Goal: Task Accomplishment & Management: Manage account settings

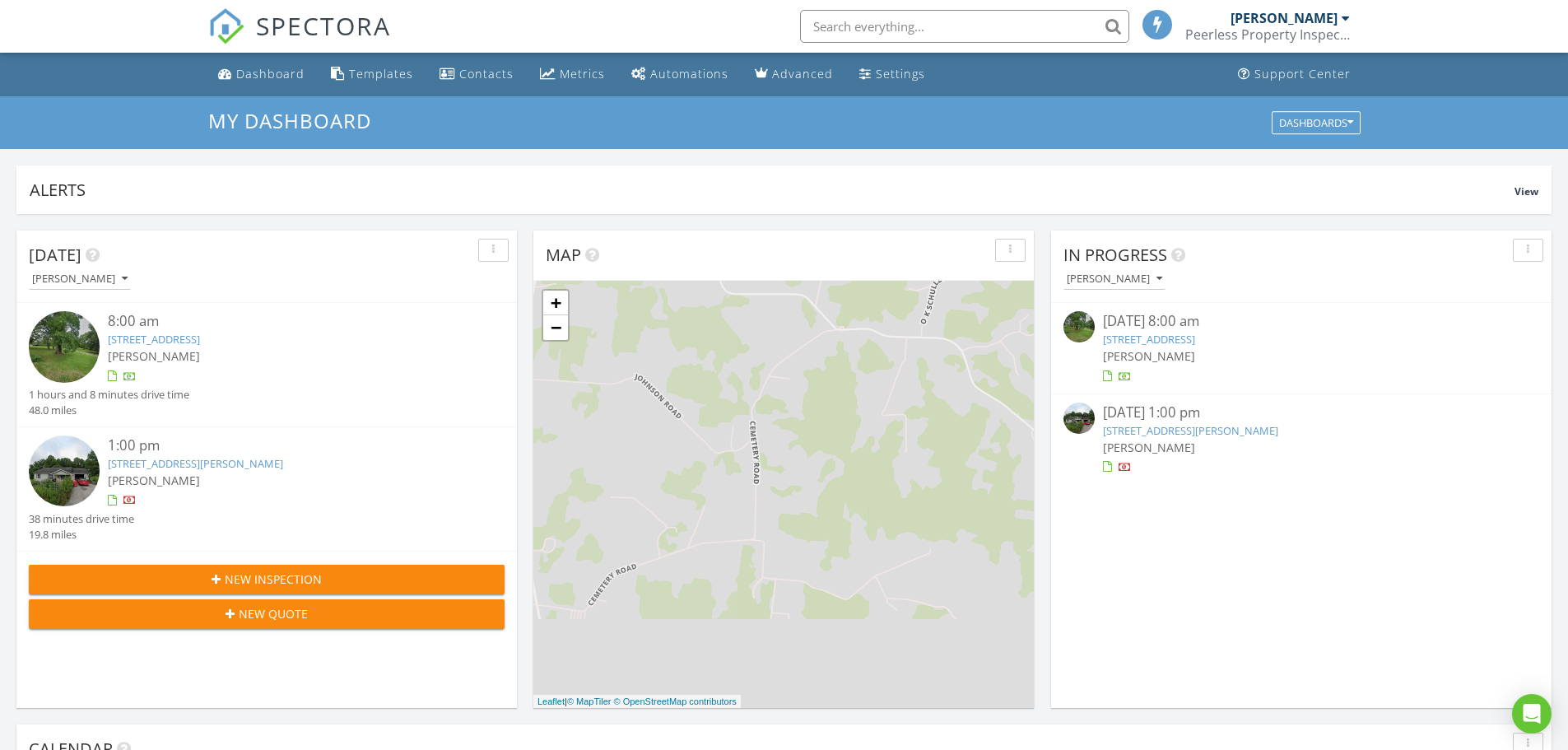
scroll to position [9, 9]
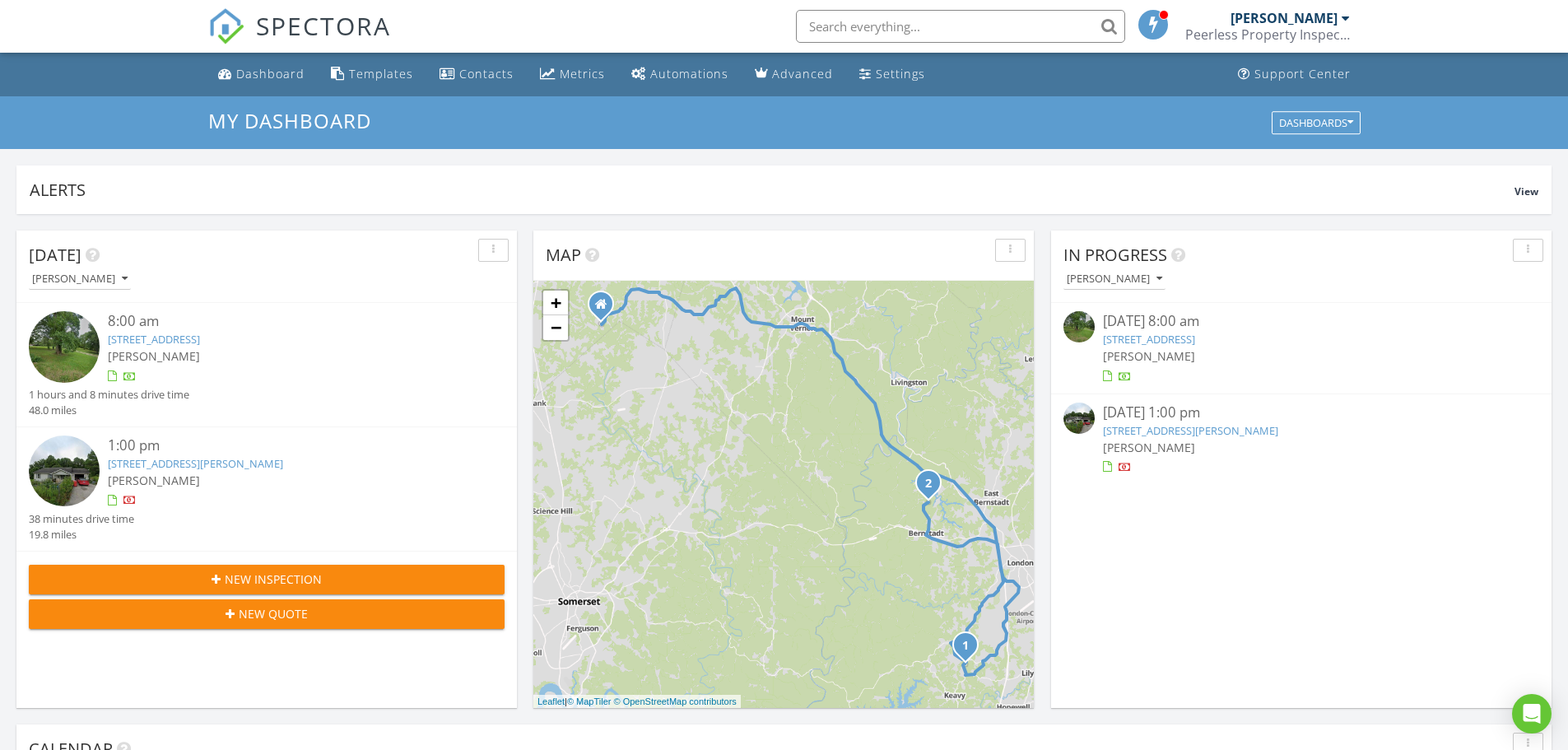
click at [227, 491] on div "1:00 pm 356 Pl Hubbard Rd, London, KY 40741 Benjamin Ball" at bounding box center [287, 473] width 358 height 76
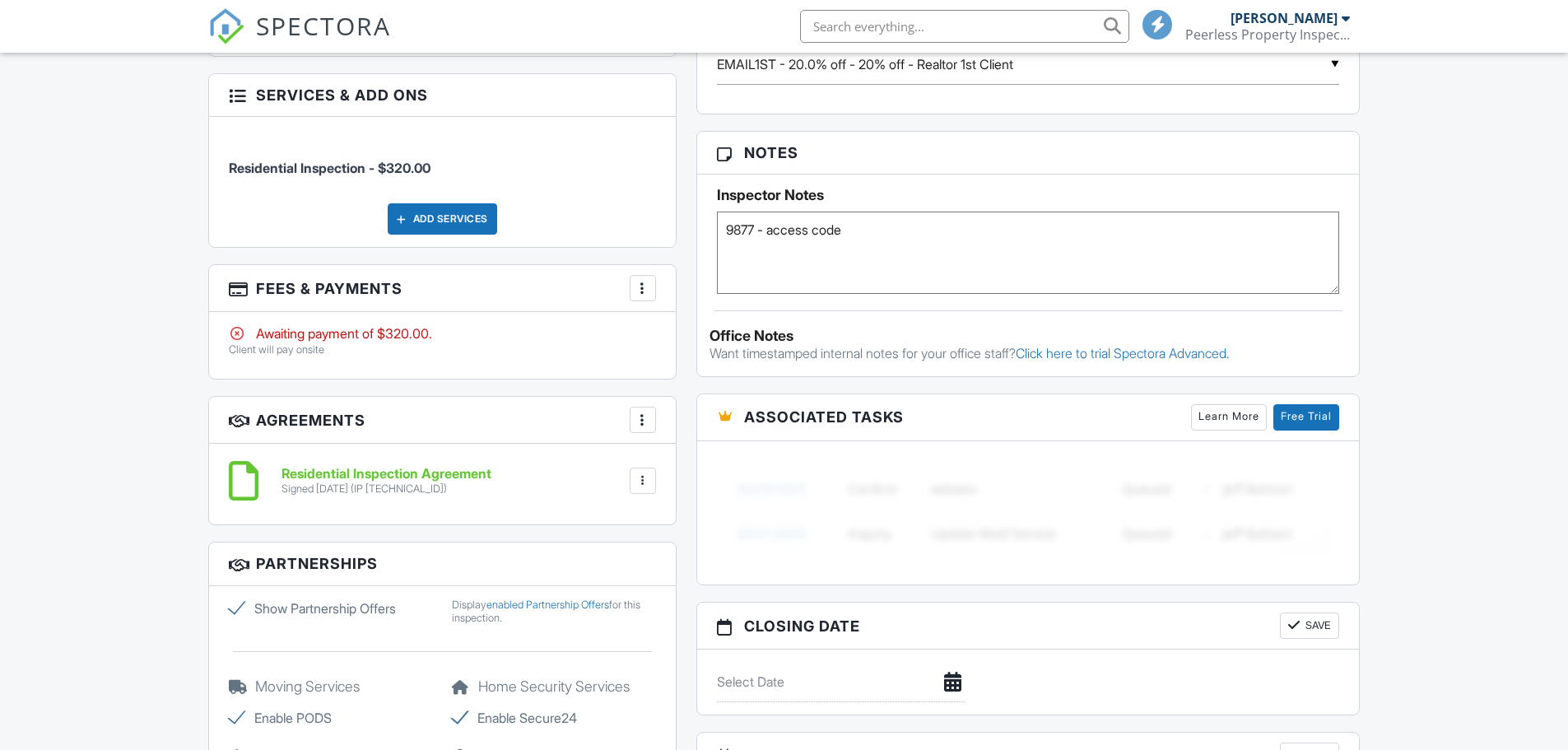
scroll to position [988, 0]
click at [638, 292] on div at bounding box center [642, 288] width 16 height 16
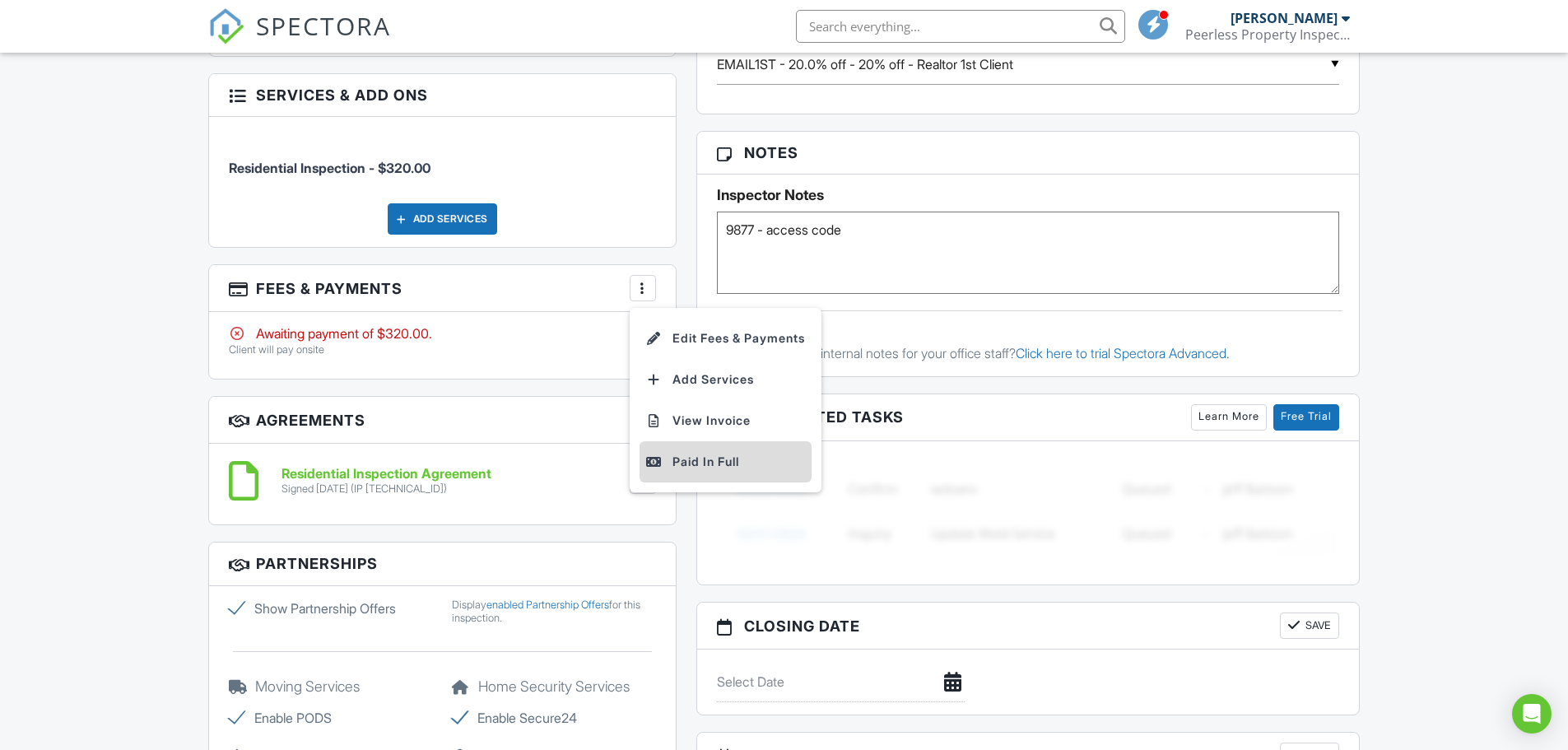
click at [698, 461] on div "Paid In Full" at bounding box center [726, 462] width 159 height 20
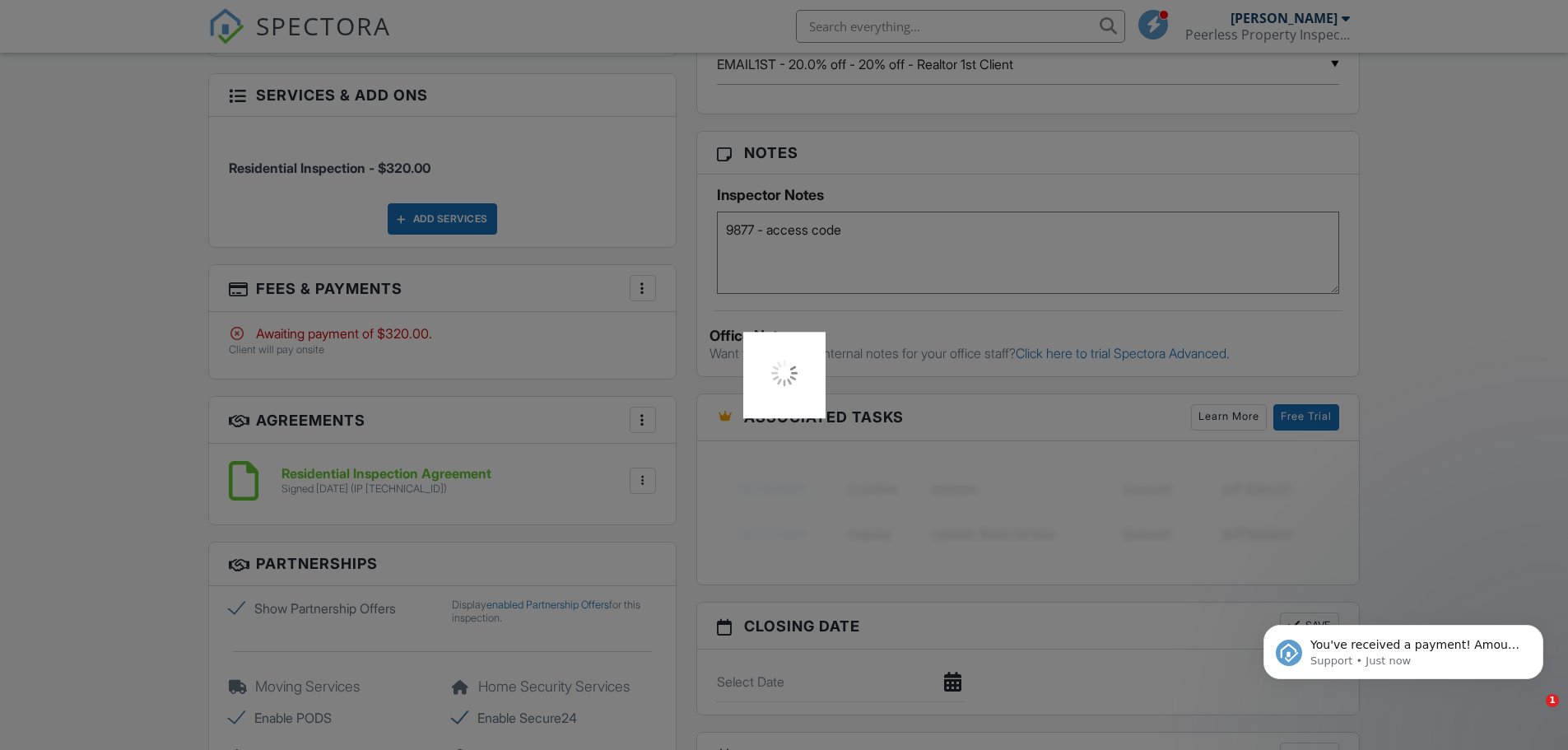
scroll to position [0, 0]
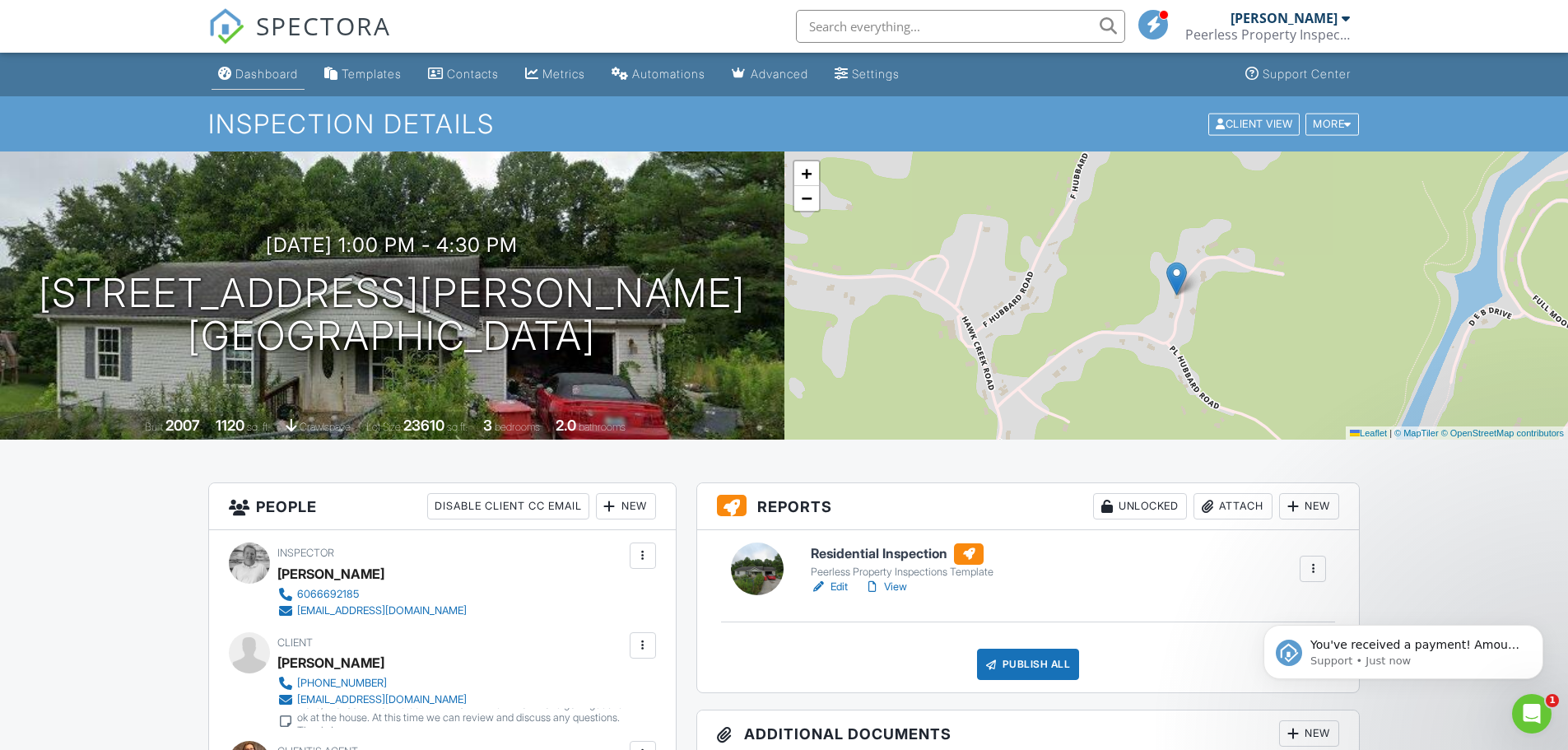
click at [270, 74] on div "Dashboard" at bounding box center [266, 74] width 62 height 14
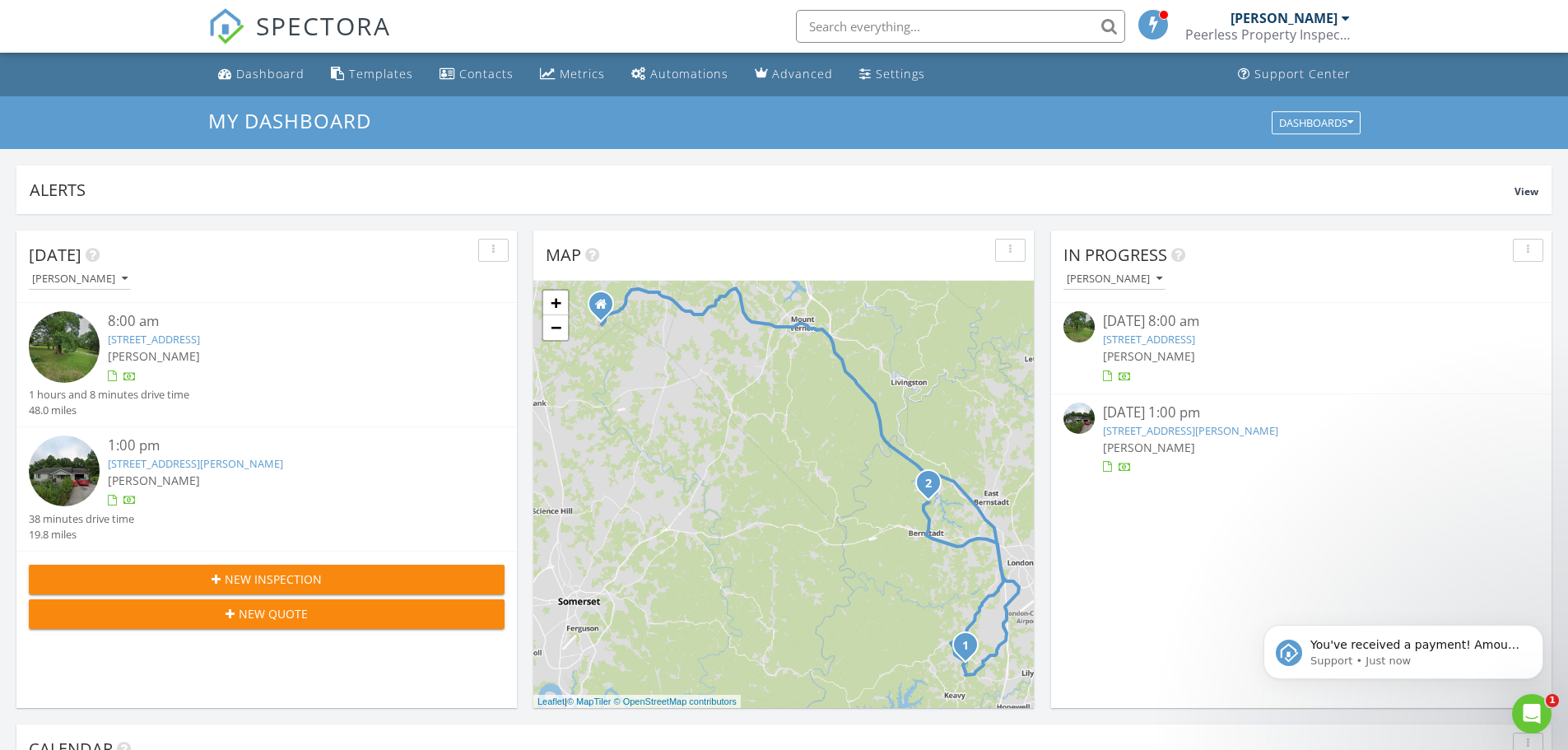
click at [201, 368] on div at bounding box center [287, 376] width 358 height 16
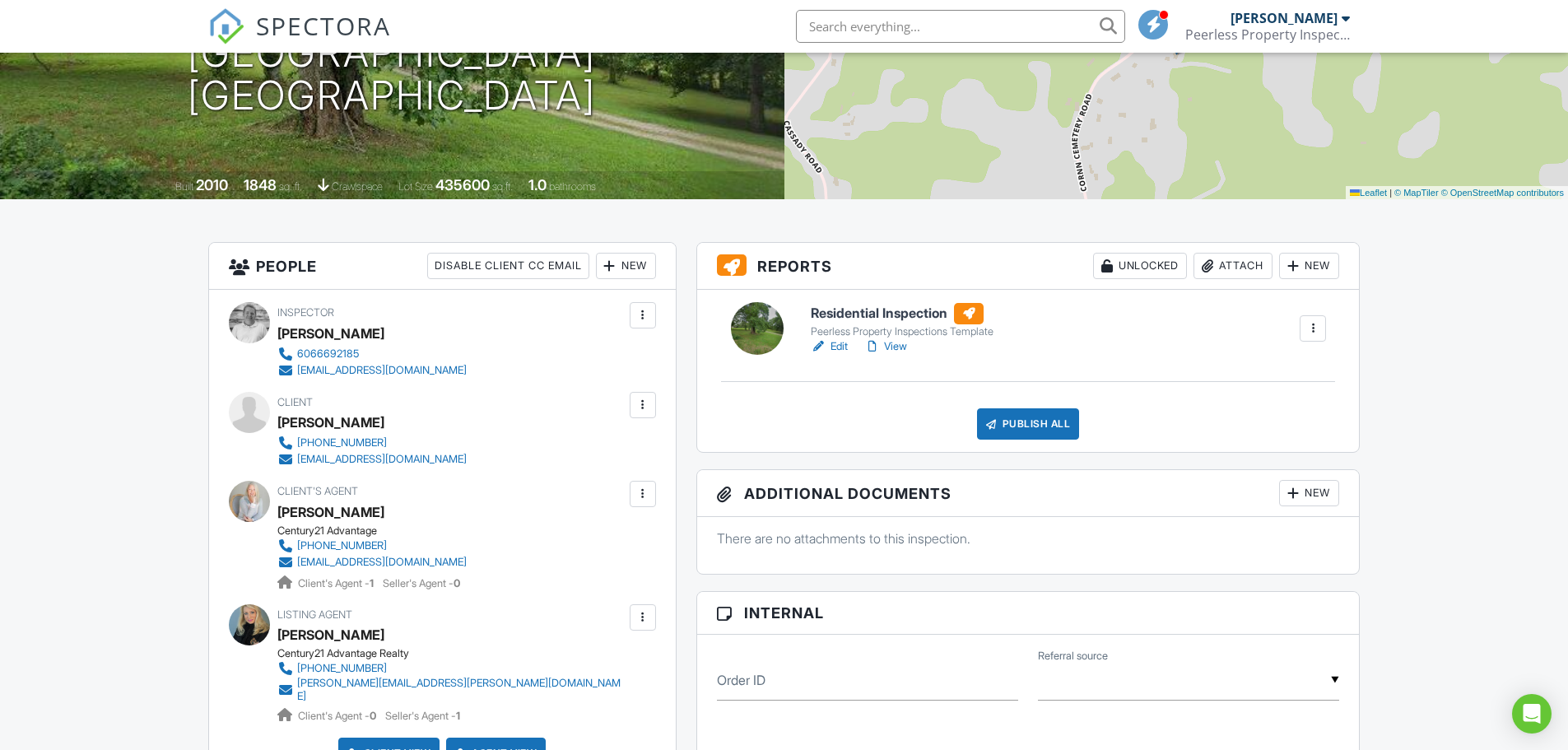
scroll to position [247, 0]
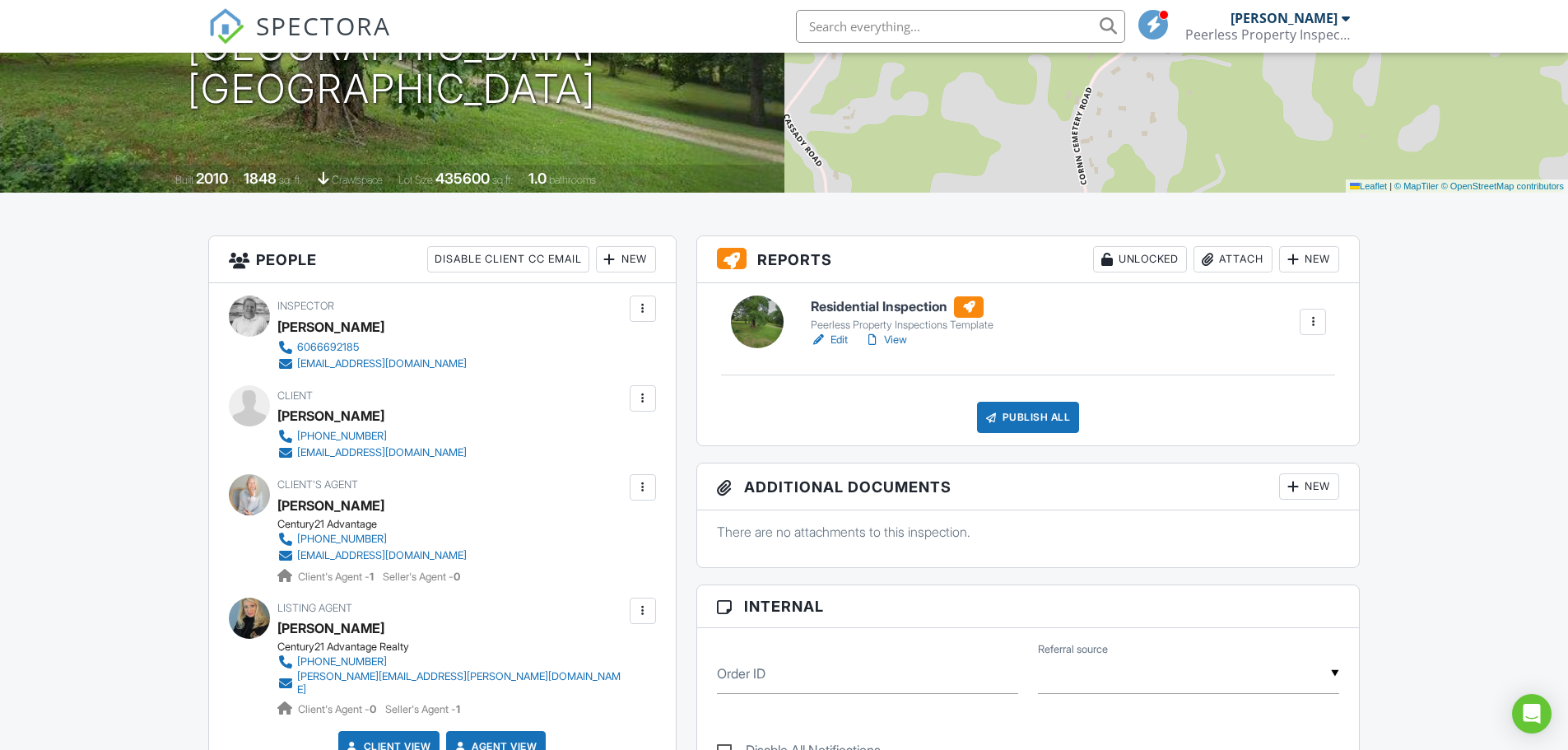
click at [913, 315] on h6 "Residential Inspection" at bounding box center [902, 307] width 183 height 21
